Goal: Check status: Check status

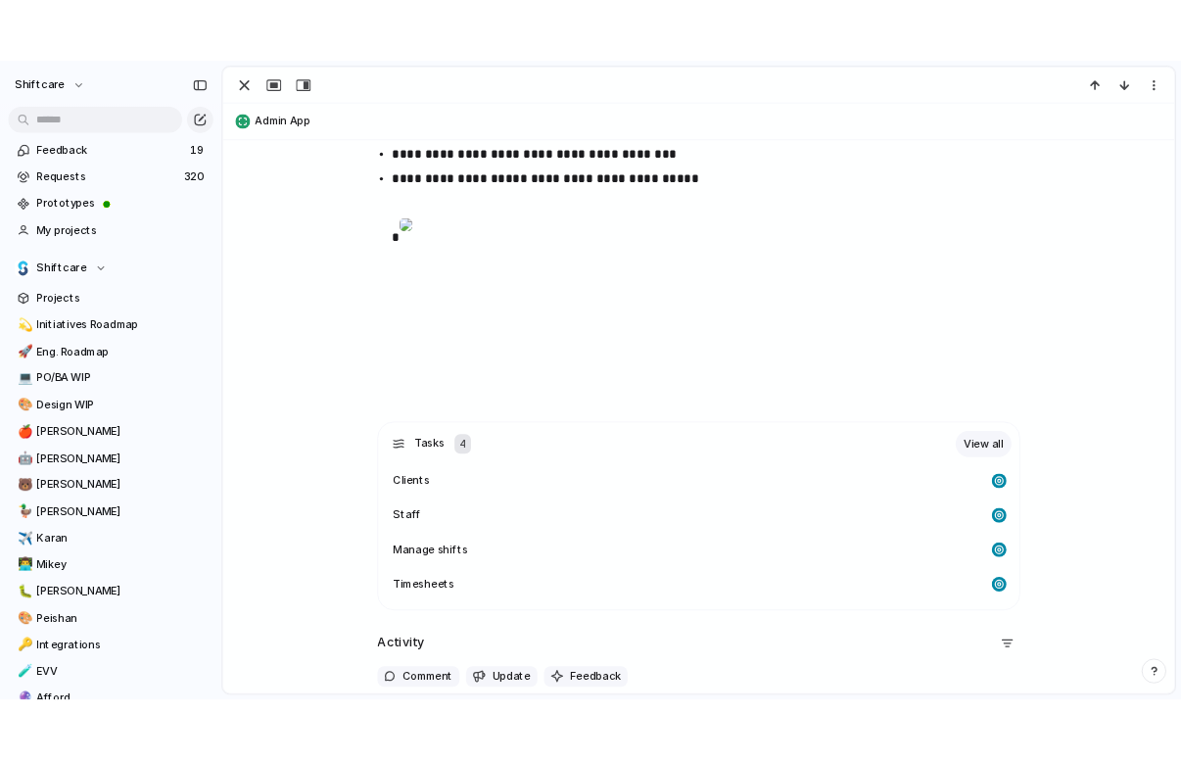
scroll to position [2175, 0]
